Goal: Transaction & Acquisition: Book appointment/travel/reservation

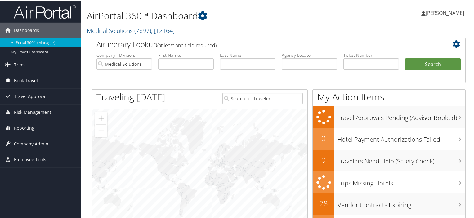
click at [36, 79] on span "Book Travel" at bounding box center [26, 79] width 24 height 15
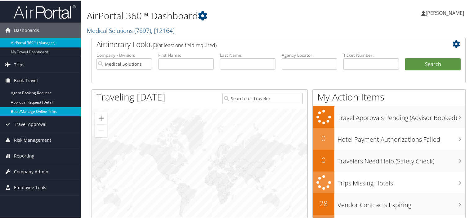
click at [31, 109] on link "Book/Manage Online Trips" at bounding box center [40, 110] width 81 height 9
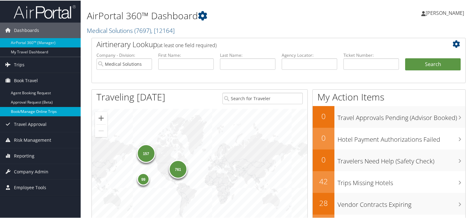
click at [26, 112] on link "Book/Manage Online Trips" at bounding box center [40, 110] width 81 height 9
